Goal: Transaction & Acquisition: Purchase product/service

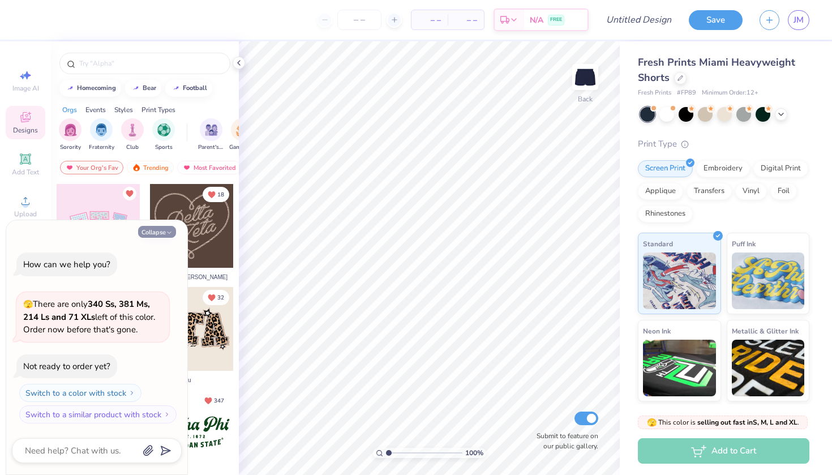
click at [148, 232] on button "Collapse" at bounding box center [157, 232] width 38 height 12
type textarea "x"
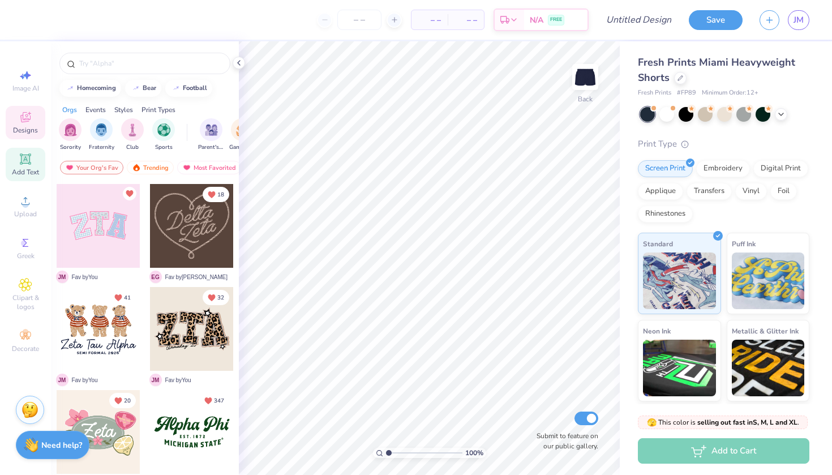
click at [23, 160] on icon at bounding box center [25, 159] width 8 height 8
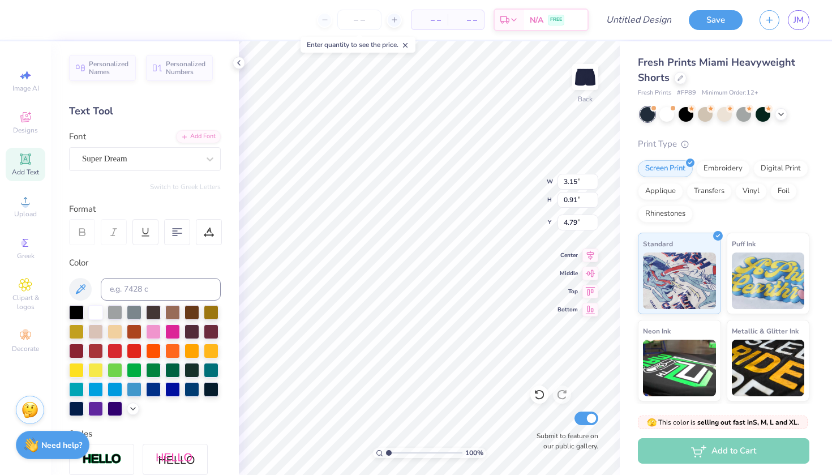
type input "1.55"
type textarea "alpha sigma tau"
type input "3.71"
type input "0.48"
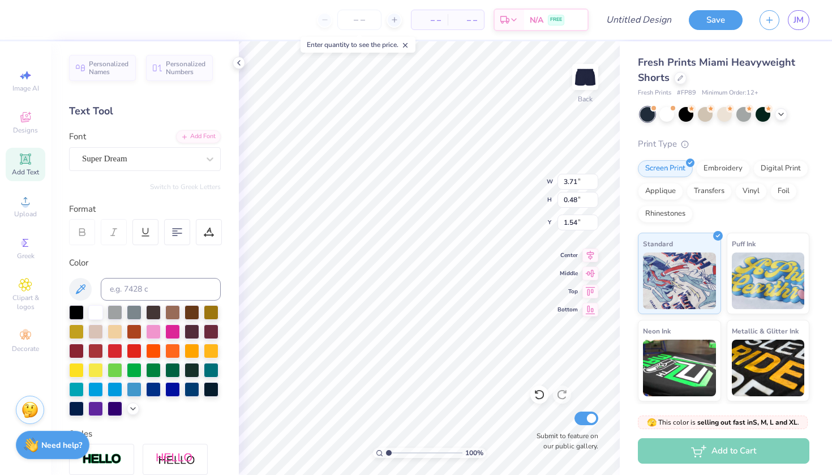
type input "1.65"
click at [352, 17] on input "number" at bounding box center [359, 20] width 44 height 20
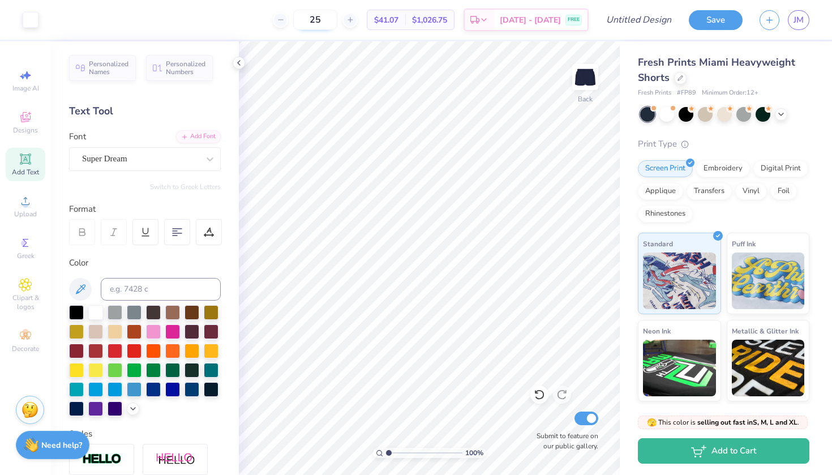
type input "2"
type input "3"
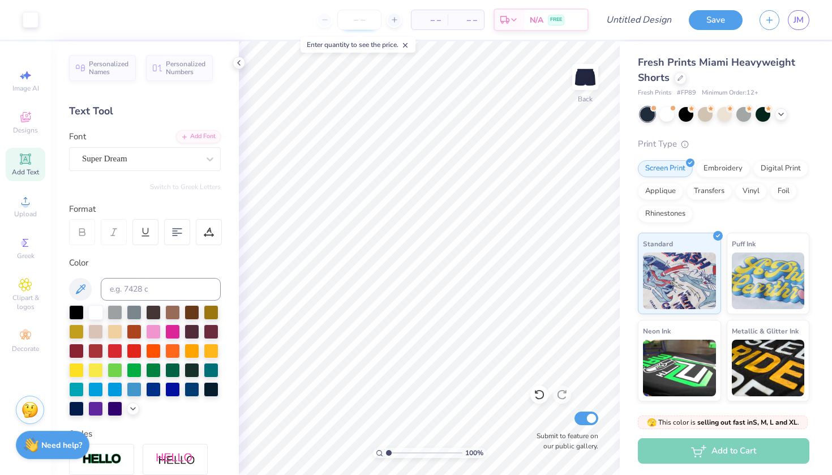
type input "0"
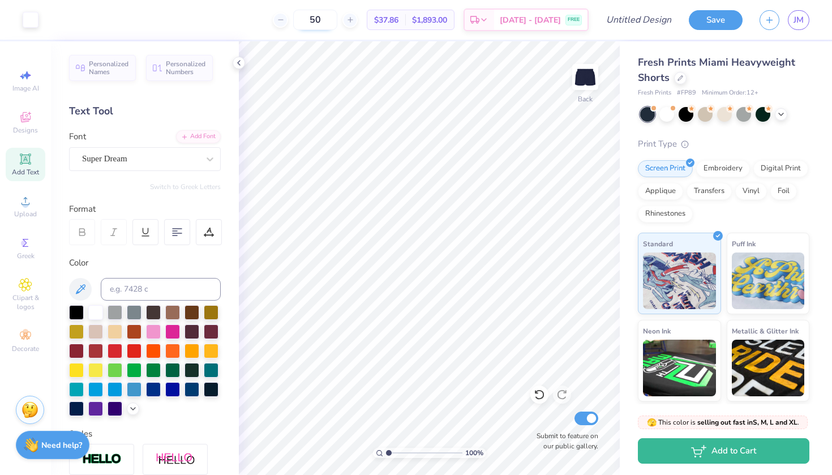
type input "5"
type input "70"
type input "1.51"
type input "1.72"
click at [335, 16] on input "70" at bounding box center [315, 20] width 44 height 20
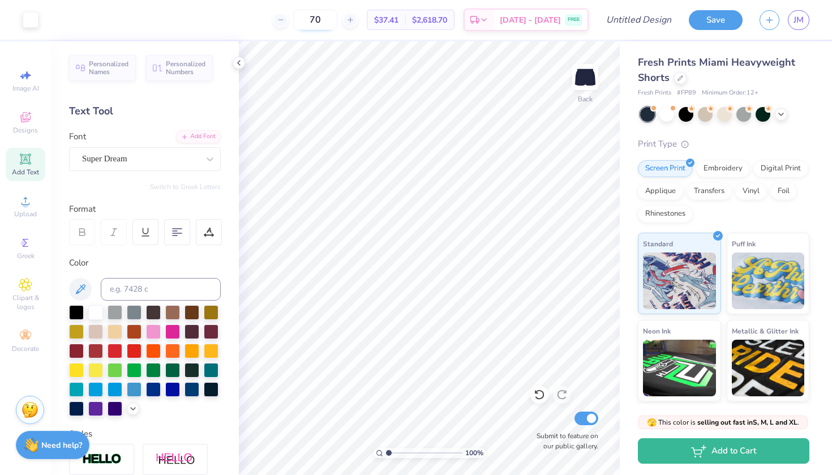
type input "7"
type input "25"
drag, startPoint x: 428, startPoint y: 19, endPoint x: 468, endPoint y: 19, distance: 40.2
click at [454, 19] on div "$1,026.75 Total" at bounding box center [429, 19] width 49 height 19
copy span "$1,026.75"
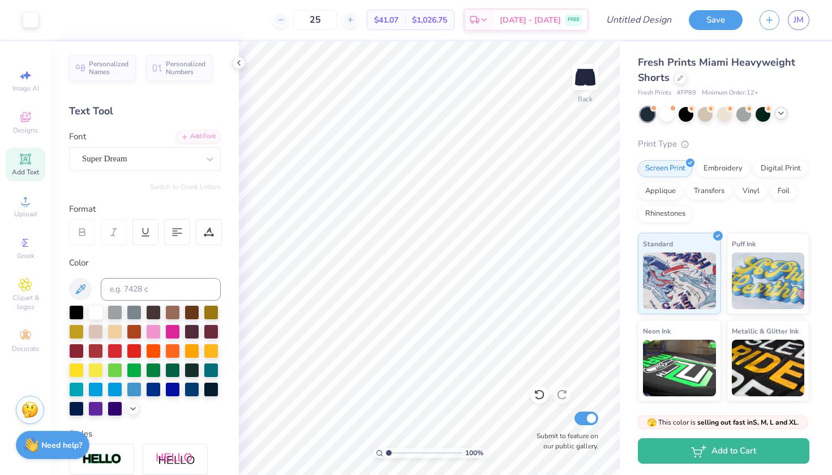
click at [786, 109] on div at bounding box center [781, 113] width 12 height 12
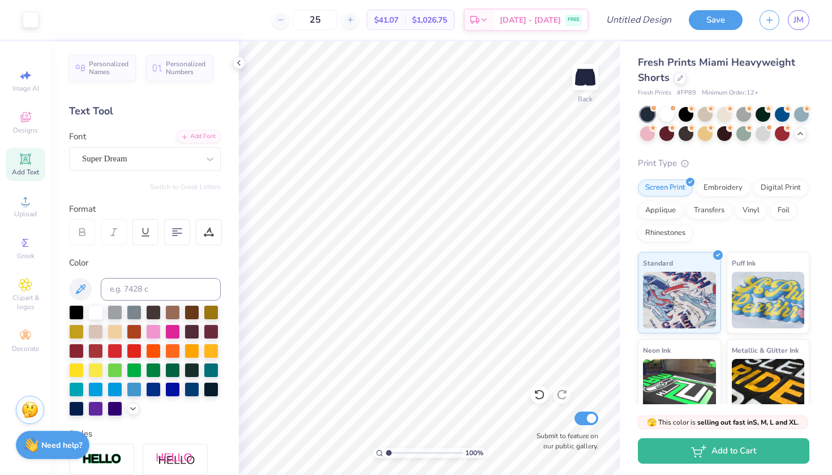
click at [652, 81] on span "Fresh Prints Miami Heavyweight Shorts" at bounding box center [716, 69] width 157 height 29
click at [677, 81] on div at bounding box center [680, 77] width 12 height 12
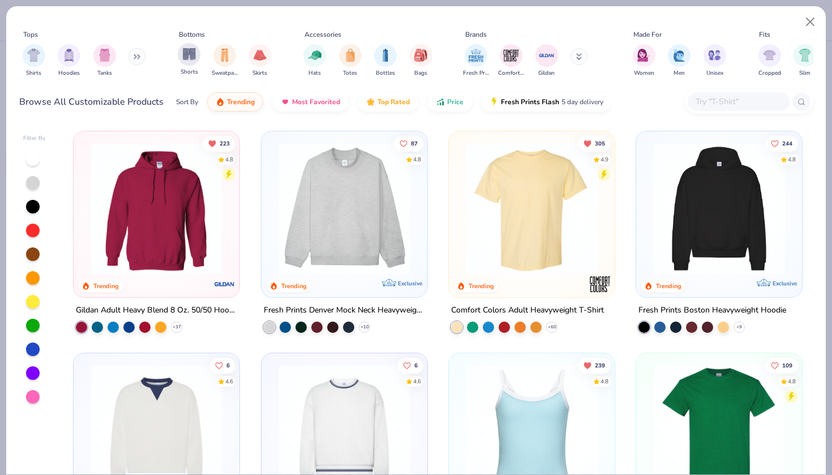
click at [200, 61] on div "Shorts" at bounding box center [189, 59] width 23 height 33
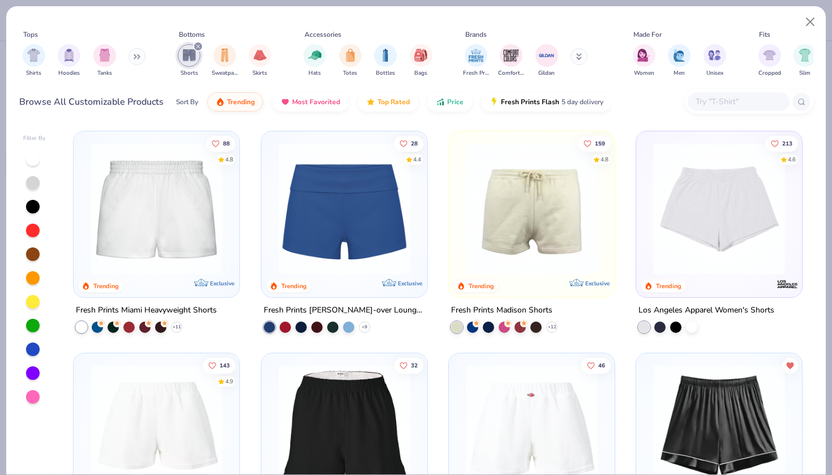
click at [233, 210] on div at bounding box center [156, 206] width 155 height 138
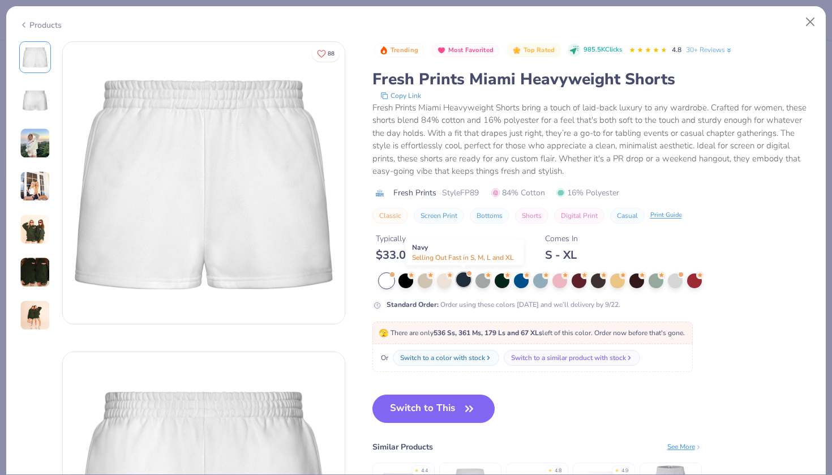
click at [465, 283] on div at bounding box center [463, 279] width 15 height 15
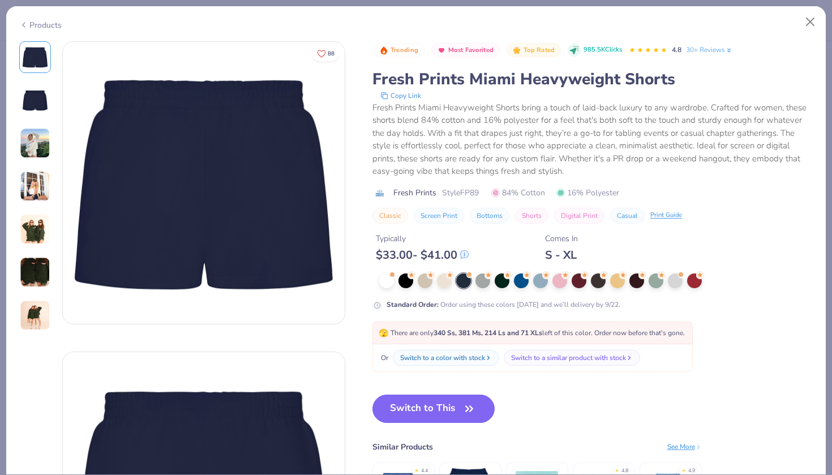
click at [32, 182] on img at bounding box center [35, 186] width 31 height 31
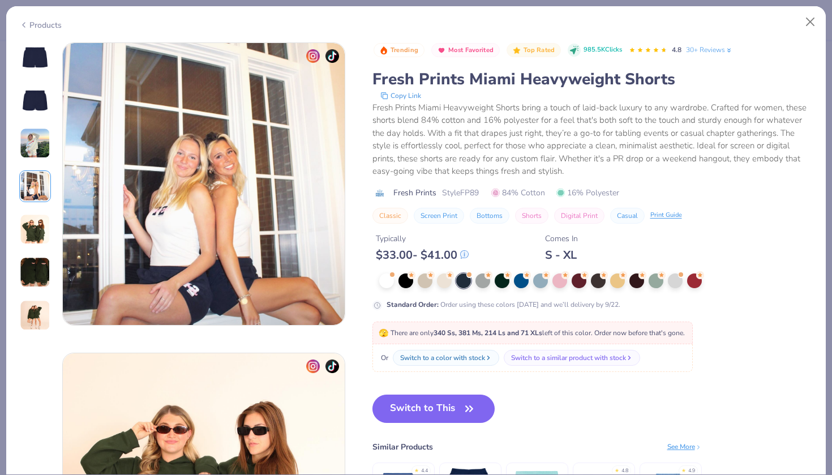
scroll to position [931, 0]
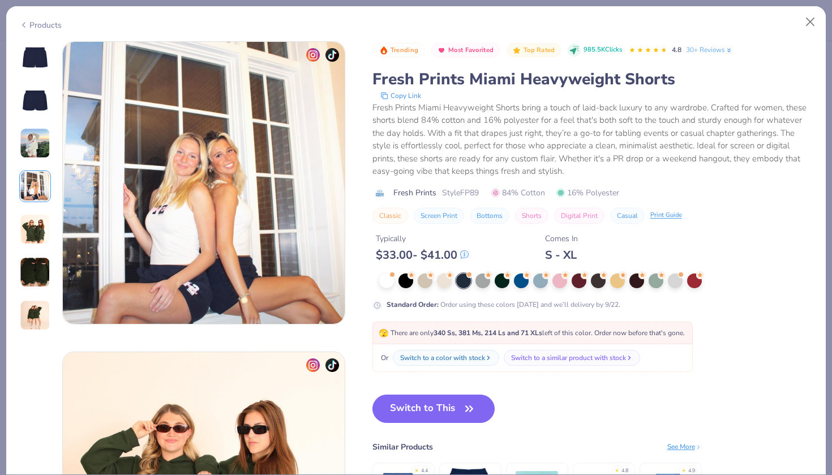
click at [31, 307] on img at bounding box center [35, 315] width 31 height 31
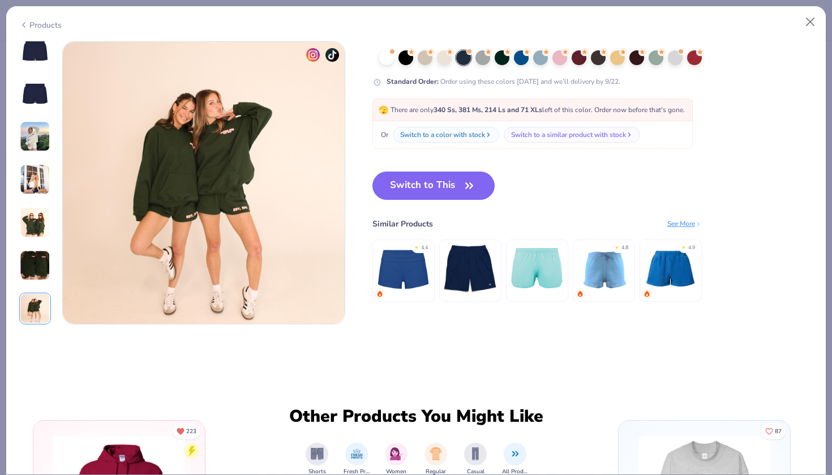
click at [177, 205] on img at bounding box center [204, 183] width 282 height 282
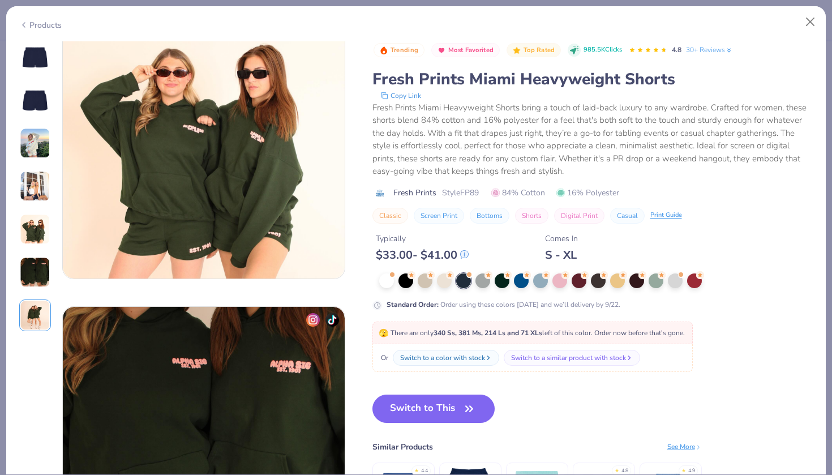
click at [40, 223] on img at bounding box center [35, 229] width 31 height 31
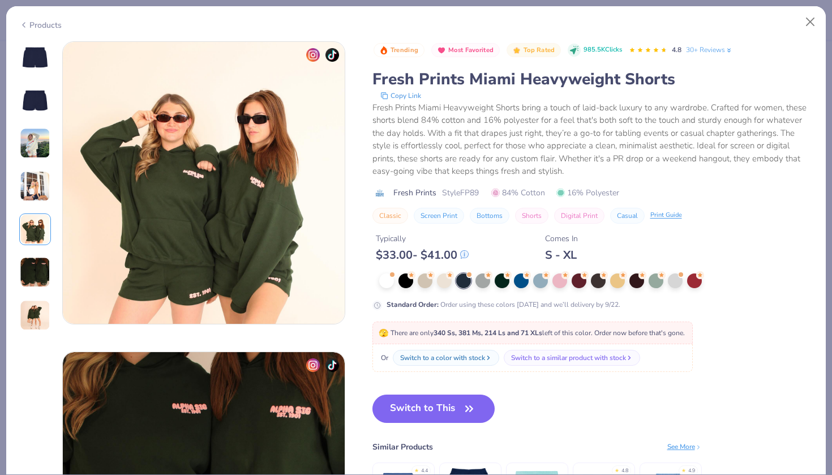
click at [33, 182] on img at bounding box center [35, 186] width 31 height 31
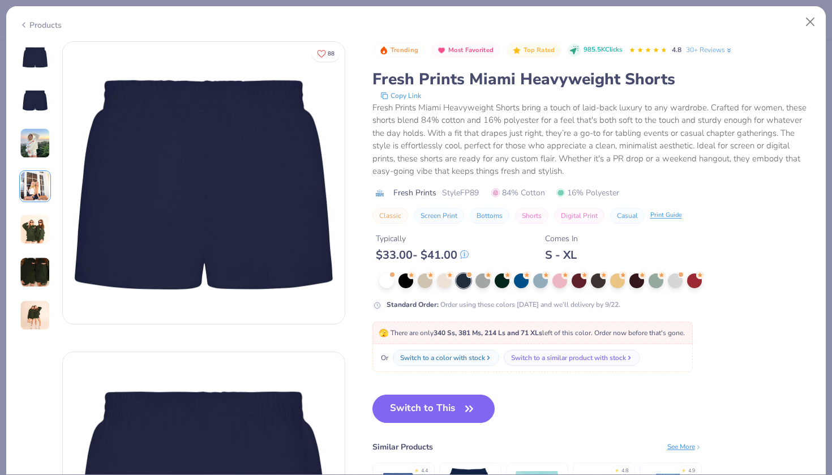
scroll to position [0, 0]
click at [319, 55] on icon "Like" at bounding box center [321, 52] width 9 height 9
click at [811, 15] on button "Close" at bounding box center [811, 22] width 22 height 22
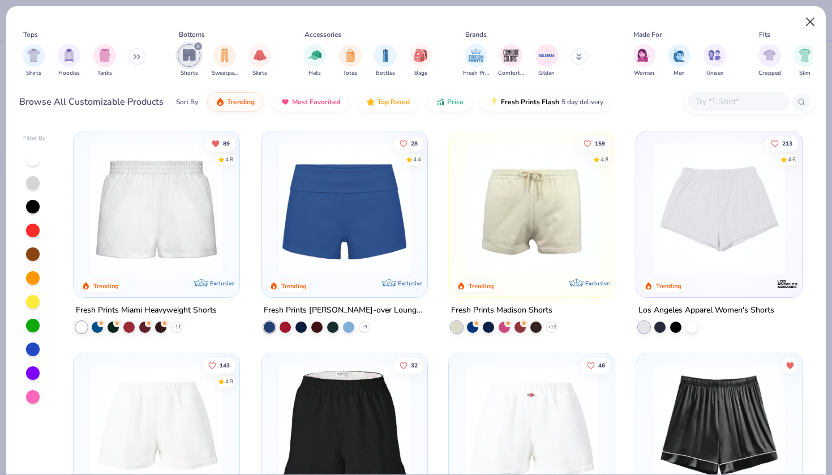
click at [809, 26] on button "Close" at bounding box center [811, 22] width 22 height 22
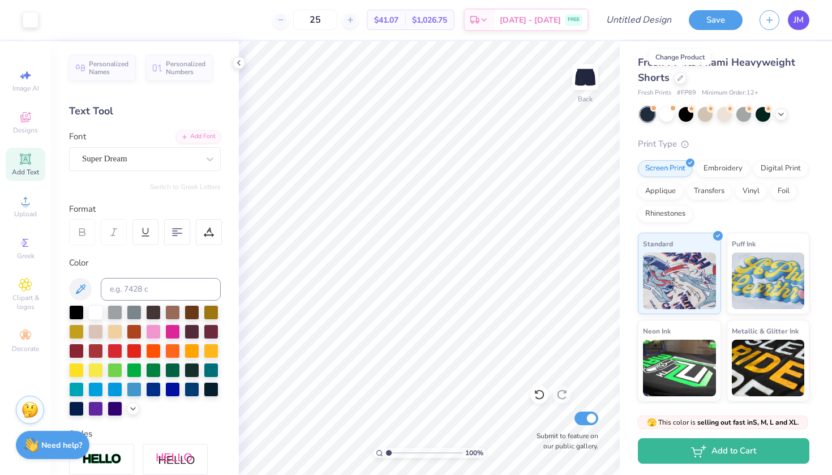
click at [795, 22] on span "JM" at bounding box center [799, 20] width 10 height 13
